Goal: Task Accomplishment & Management: Use online tool/utility

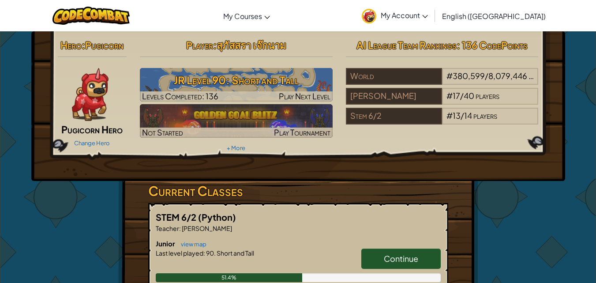
click at [396, 259] on span "Continue" at bounding box center [401, 258] width 34 height 10
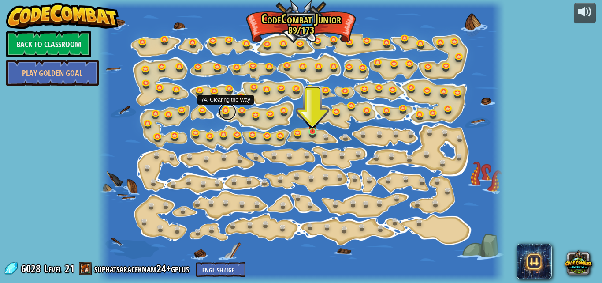
click at [223, 112] on link at bounding box center [228, 112] width 18 height 18
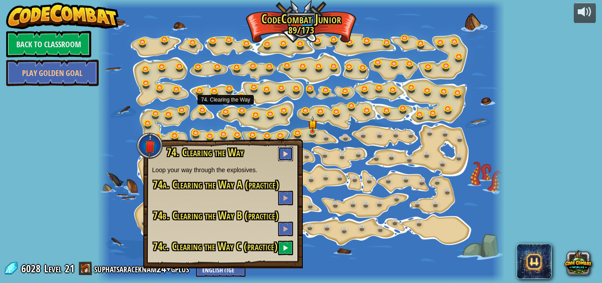
click at [286, 149] on button at bounding box center [285, 153] width 15 height 15
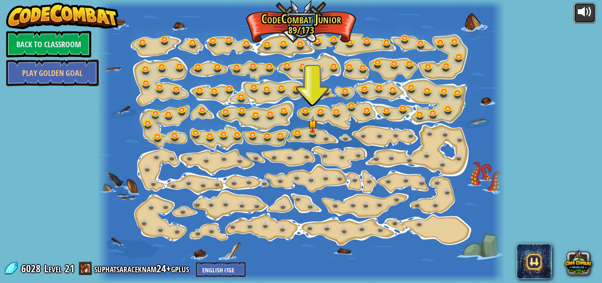
click at [591, 14] on div at bounding box center [585, 12] width 14 height 14
click at [225, 111] on link at bounding box center [228, 112] width 18 height 18
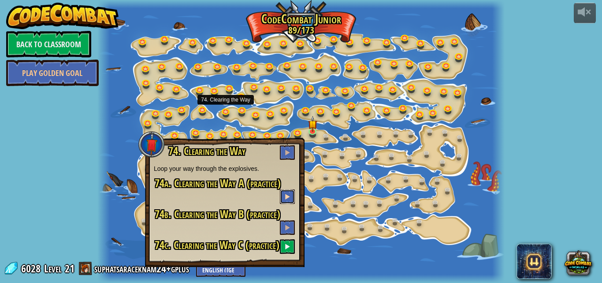
click at [286, 194] on span at bounding box center [287, 196] width 6 height 6
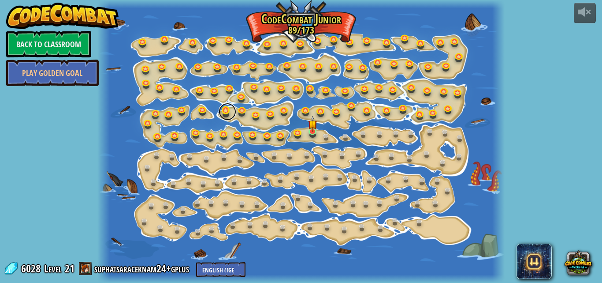
click at [222, 111] on link at bounding box center [228, 112] width 18 height 18
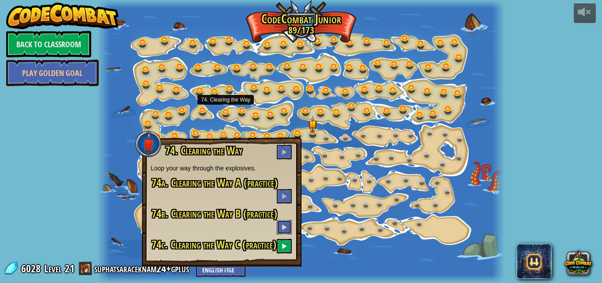
click at [285, 227] on span at bounding box center [284, 227] width 6 height 6
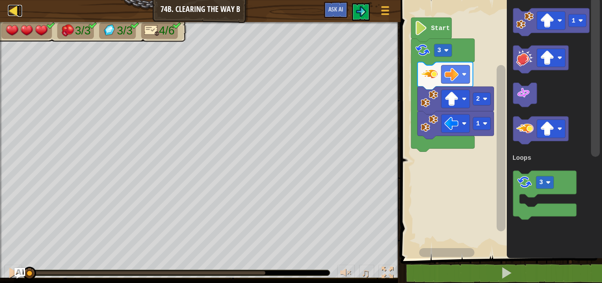
click at [10, 12] on div at bounding box center [13, 10] width 11 height 11
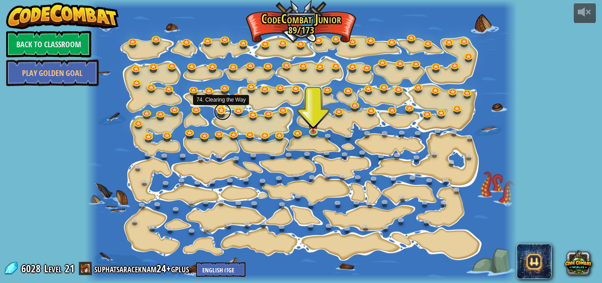
click at [221, 111] on link at bounding box center [223, 112] width 18 height 18
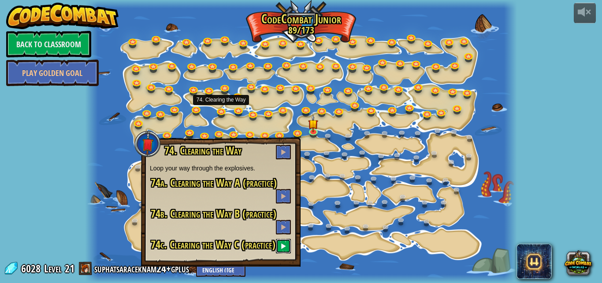
click at [283, 253] on button at bounding box center [283, 246] width 15 height 15
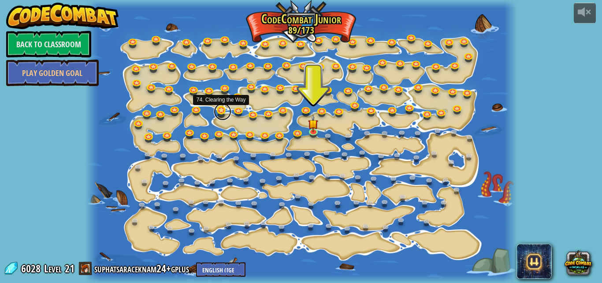
click at [216, 108] on link at bounding box center [223, 112] width 18 height 18
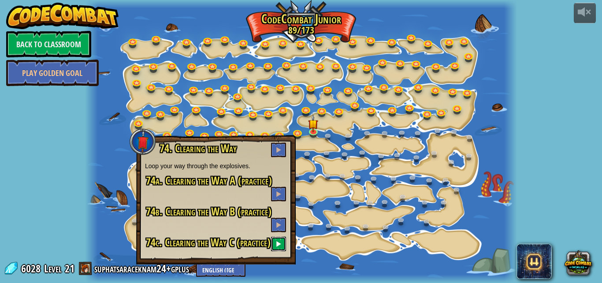
click at [276, 251] on button at bounding box center [278, 243] width 15 height 15
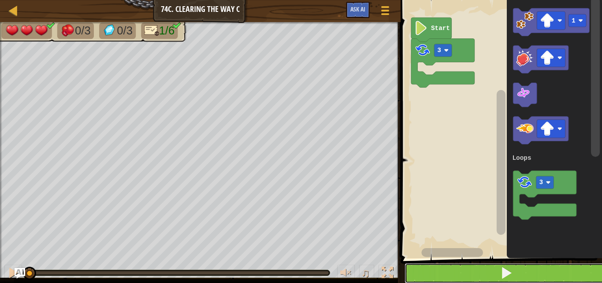
click at [478, 266] on button at bounding box center [507, 273] width 204 height 20
click at [467, 273] on button at bounding box center [507, 273] width 204 height 20
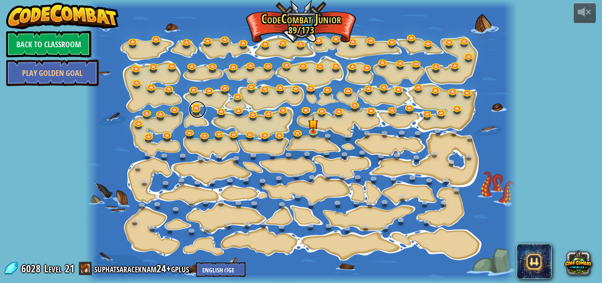
click at [194, 109] on link at bounding box center [198, 110] width 18 height 18
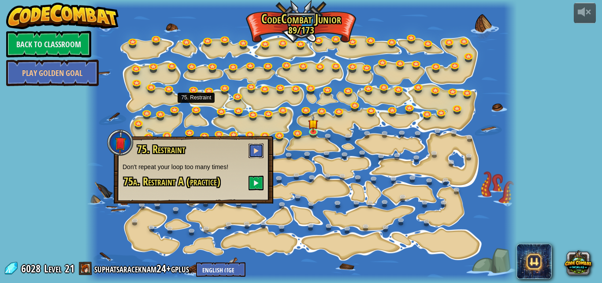
click at [255, 151] on span at bounding box center [256, 150] width 6 height 6
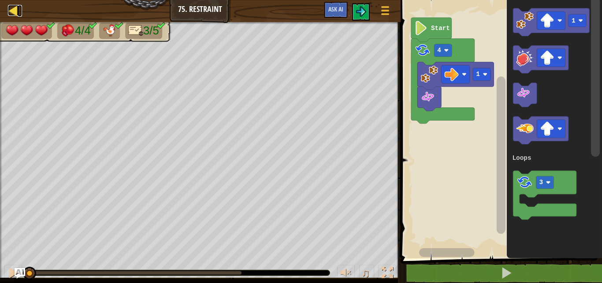
click at [11, 11] on div at bounding box center [13, 10] width 11 height 11
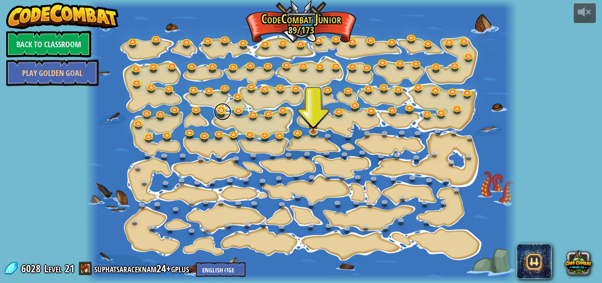
click at [222, 111] on link at bounding box center [223, 112] width 18 height 18
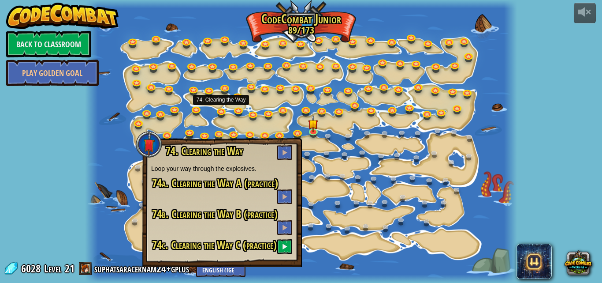
click at [519, 132] on div "powered by Back to Classroom Play Golden Goal 15. Step Change Change step argum…" at bounding box center [301, 141] width 602 height 283
click at [551, 108] on div "powered by Back to Classroom Play Golden Goal 15. Step Change Change step argum…" at bounding box center [301, 141] width 602 height 283
click at [547, 110] on div "powered by Back to Classroom Play Golden Goal 15. Step Change Change step argum…" at bounding box center [301, 141] width 602 height 283
click at [243, 116] on link at bounding box center [240, 110] width 18 height 18
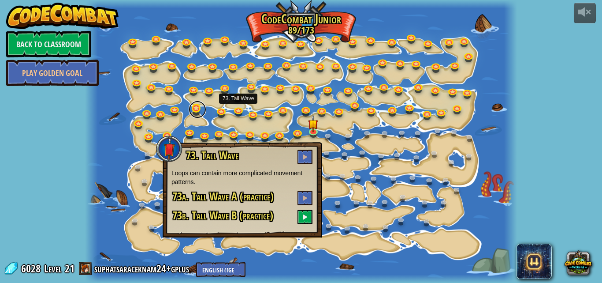
click at [201, 113] on link at bounding box center [198, 110] width 18 height 18
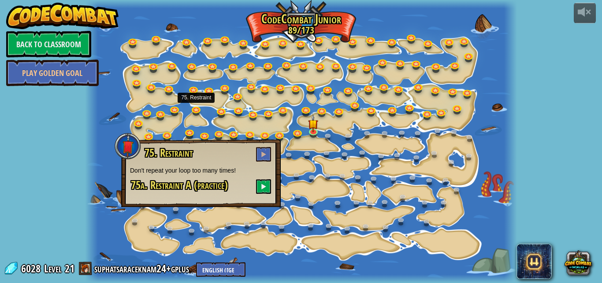
click at [552, 139] on div "powered by Back to Classroom Play Golden Goal 15. Step Change Change step argum…" at bounding box center [301, 141] width 602 height 283
click at [261, 149] on button at bounding box center [263, 154] width 15 height 15
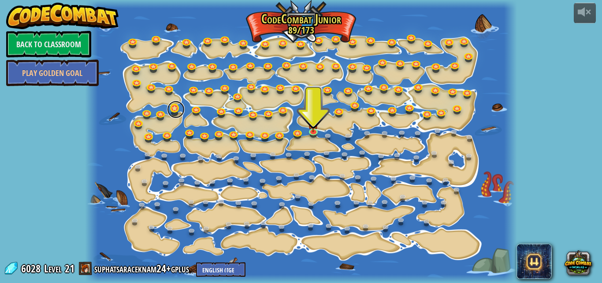
click at [178, 107] on link at bounding box center [176, 110] width 18 height 18
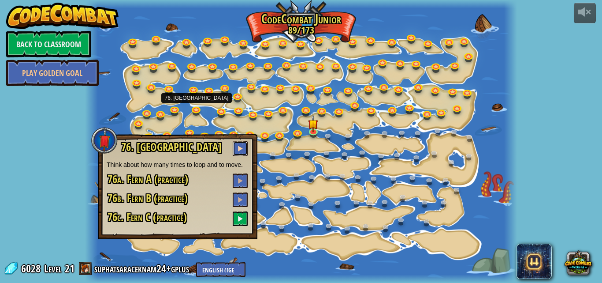
click at [239, 145] on button at bounding box center [240, 148] width 15 height 15
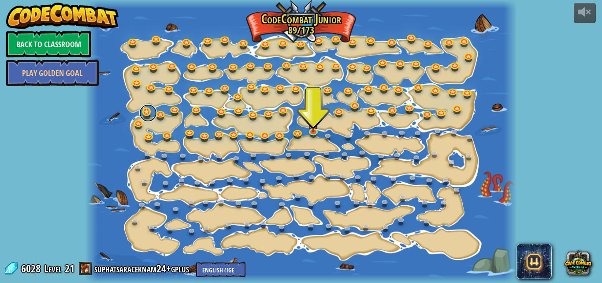
click at [143, 114] on link at bounding box center [148, 113] width 18 height 18
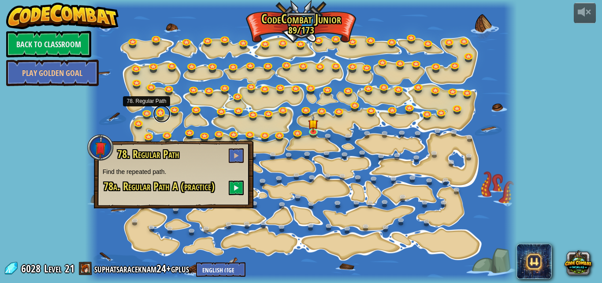
click at [160, 113] on link at bounding box center [162, 114] width 18 height 18
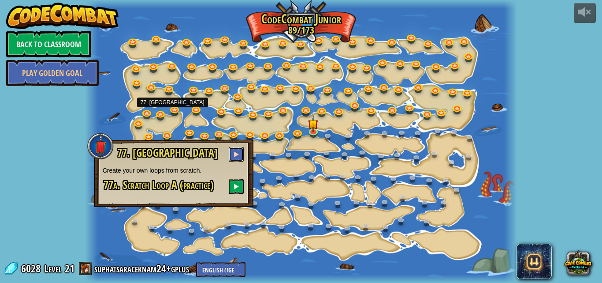
click at [234, 156] on span at bounding box center [236, 154] width 6 height 6
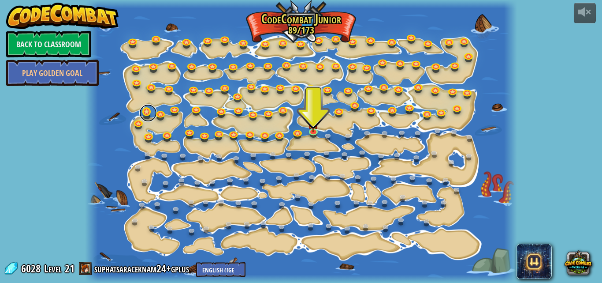
click at [147, 112] on link at bounding box center [148, 113] width 18 height 18
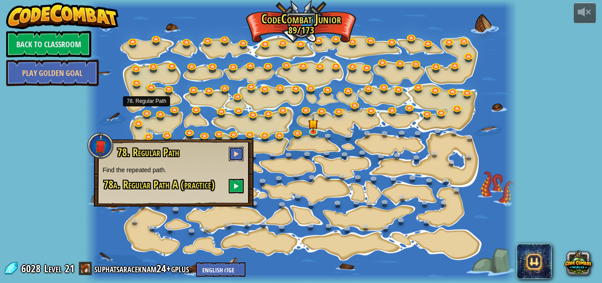
click at [237, 154] on span at bounding box center [236, 153] width 6 height 6
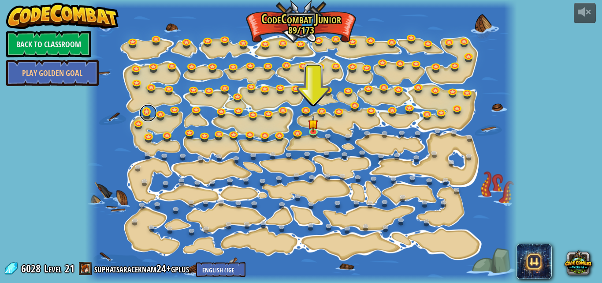
click at [144, 113] on link at bounding box center [148, 113] width 18 height 18
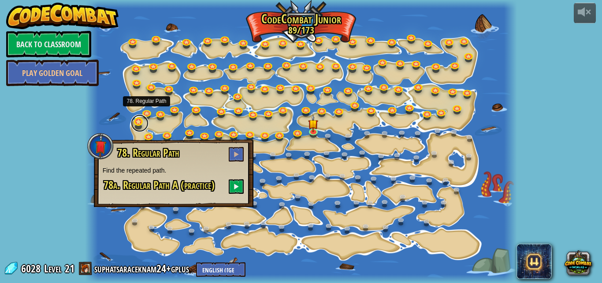
click at [135, 123] on link at bounding box center [140, 123] width 18 height 18
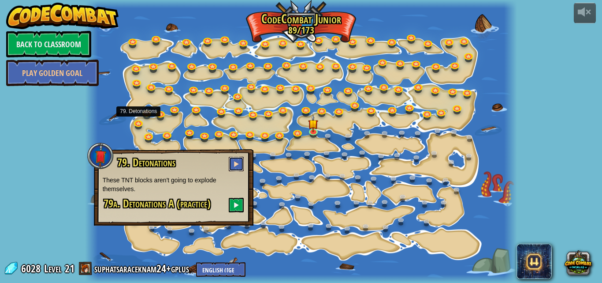
click at [238, 167] on span at bounding box center [236, 164] width 6 height 6
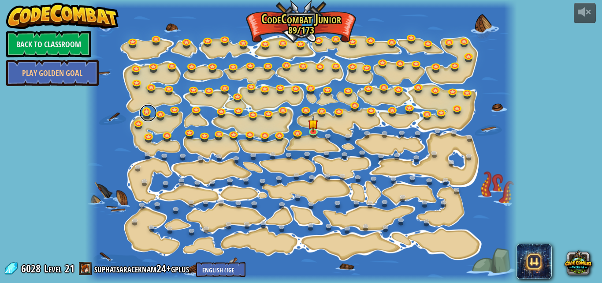
click at [147, 120] on link at bounding box center [148, 113] width 18 height 18
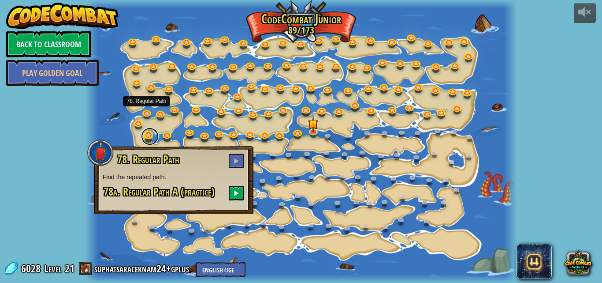
click at [148, 138] on link at bounding box center [150, 136] width 18 height 18
